Goal: Navigation & Orientation: Find specific page/section

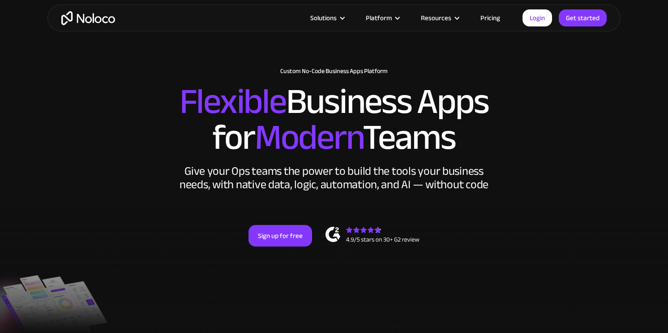
scroll to position [10, 0]
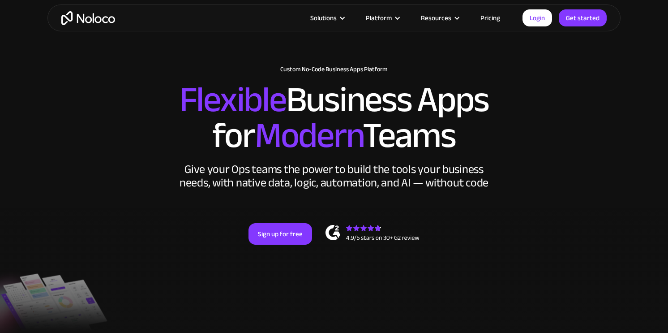
click at [492, 19] on link "Pricing" at bounding box center [490, 18] width 42 height 12
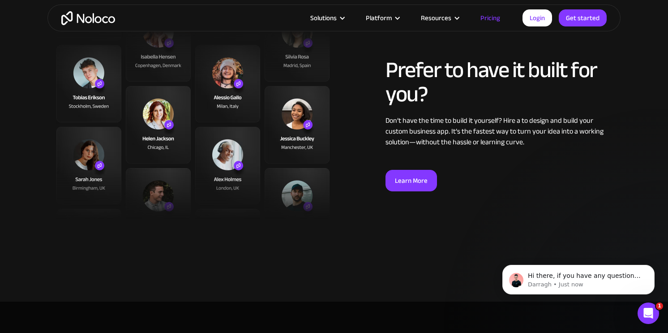
scroll to position [3174, 0]
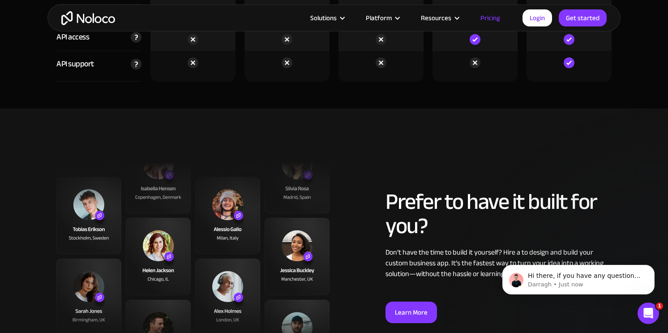
click at [104, 20] on img "home" at bounding box center [88, 18] width 54 height 14
